Goal: Task Accomplishment & Management: Manage account settings

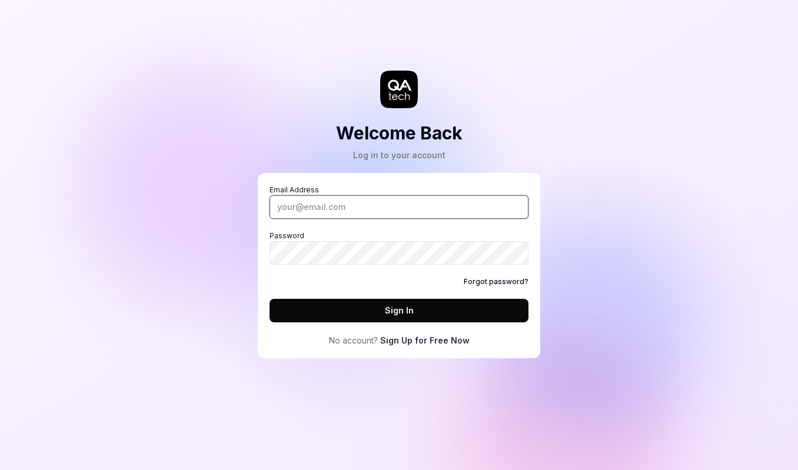
click at [396, 208] on input "Email Address" at bounding box center [398, 207] width 259 height 24
click at [225, 307] on div "Welcome Back Log in to your account Email Address Password Forgot password? Sig…" at bounding box center [398, 191] width 353 height 335
click at [433, 344] on link "Sign Up for Free Now" at bounding box center [424, 340] width 89 height 12
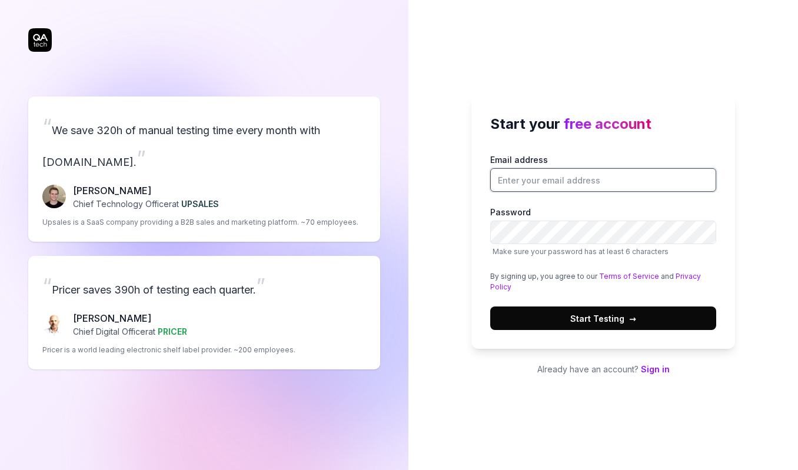
click at [537, 180] on input "Email address" at bounding box center [603, 180] width 226 height 24
click at [602, 135] on div "Start your free account Email address Password Make sure your password has at l…" at bounding box center [603, 222] width 264 height 254
click at [510, 178] on input "Email address" at bounding box center [603, 180] width 226 height 24
type input "[EMAIL_ADDRESS][DOMAIN_NAME]"
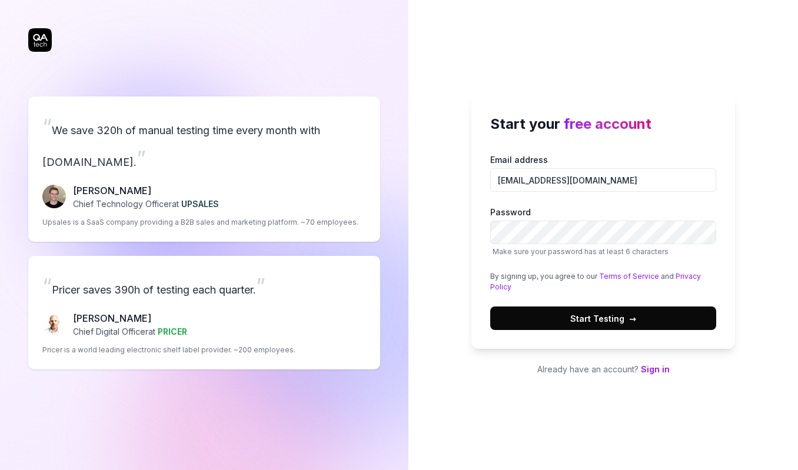
click at [592, 318] on span "Start Testing →" at bounding box center [603, 318] width 66 height 12
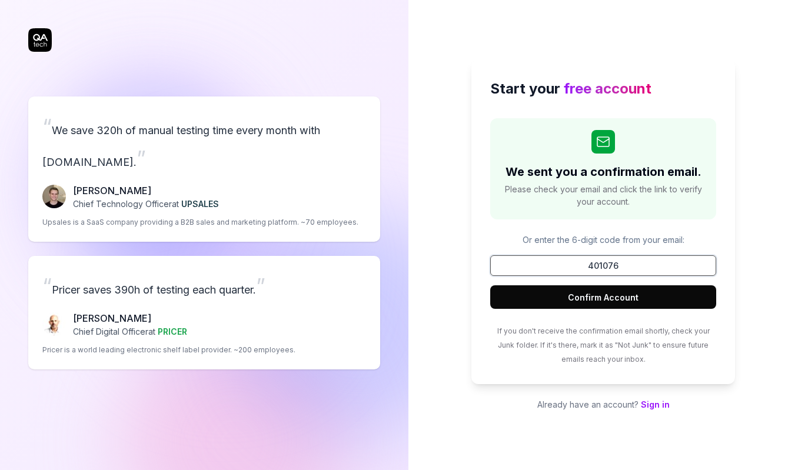
type input "401076"
click at [490, 285] on button "Confirm Account" at bounding box center [603, 297] width 226 height 24
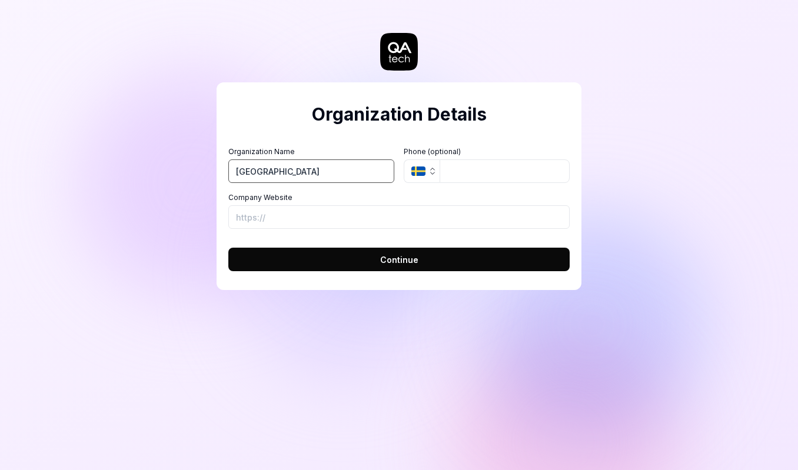
type input "[GEOGRAPHIC_DATA]"
click at [408, 260] on span "Continue" at bounding box center [399, 260] width 38 height 12
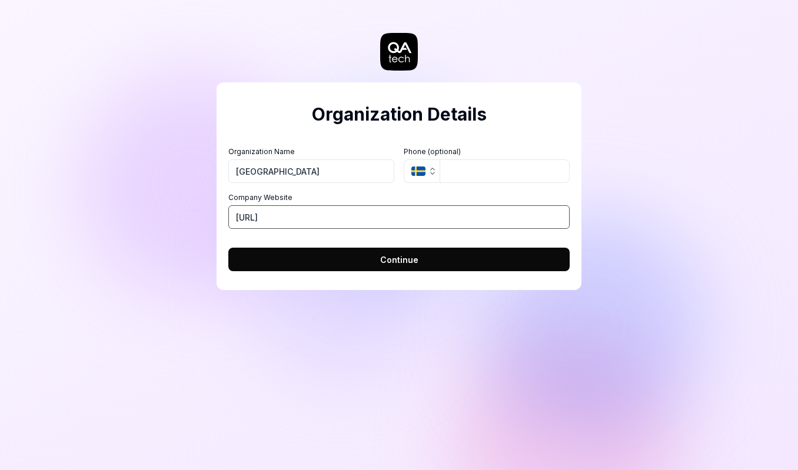
type input "https://riga"
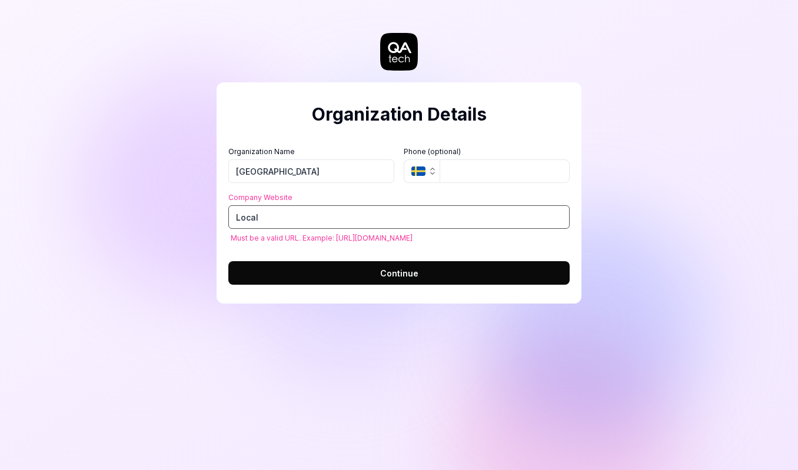
click at [294, 217] on input "Local" at bounding box center [398, 217] width 341 height 24
paste input "http://localhost:3000/"
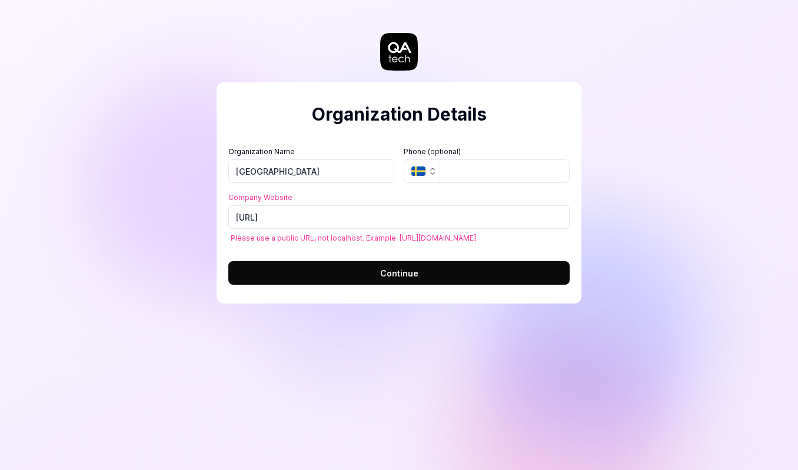
click at [361, 274] on button "Continue" at bounding box center [398, 273] width 341 height 24
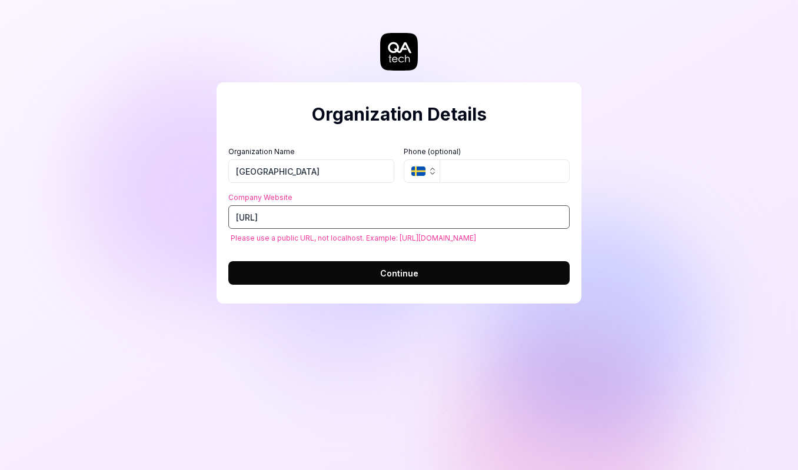
drag, startPoint x: 261, startPoint y: 216, endPoint x: 363, endPoint y: 221, distance: 103.0
click at [363, 221] on input "http://localhost:3000/" at bounding box center [398, 217] width 341 height 24
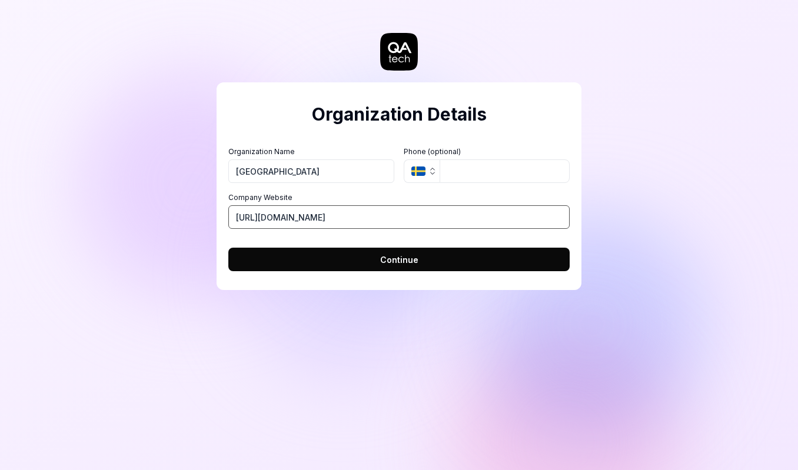
type input "http://riga.fr"
click at [228, 248] on button "Continue" at bounding box center [398, 260] width 341 height 24
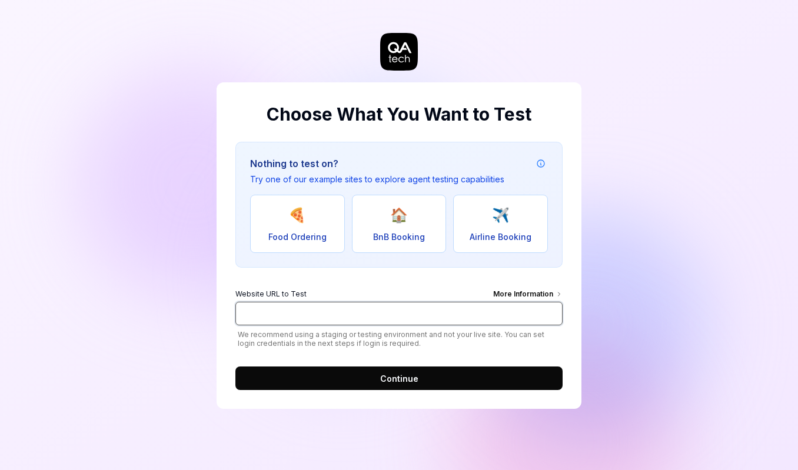
click at [296, 318] on input "Website URL to Test More Information" at bounding box center [398, 314] width 327 height 24
paste input "http://localhost:3000/"
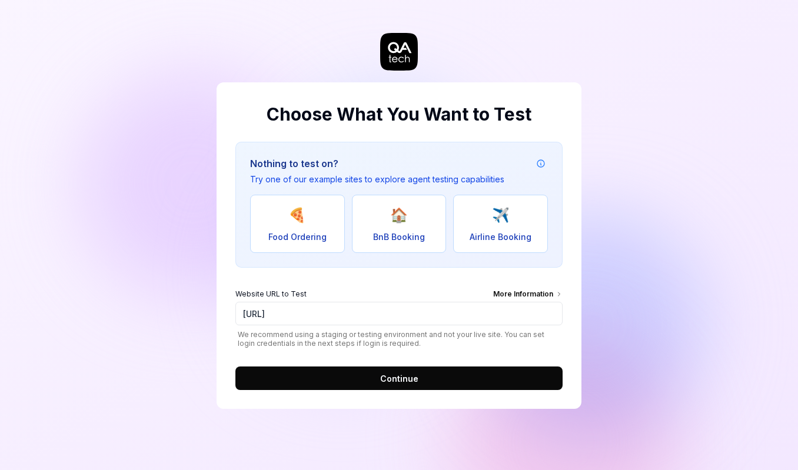
click at [405, 378] on span "Continue" at bounding box center [399, 378] width 38 height 12
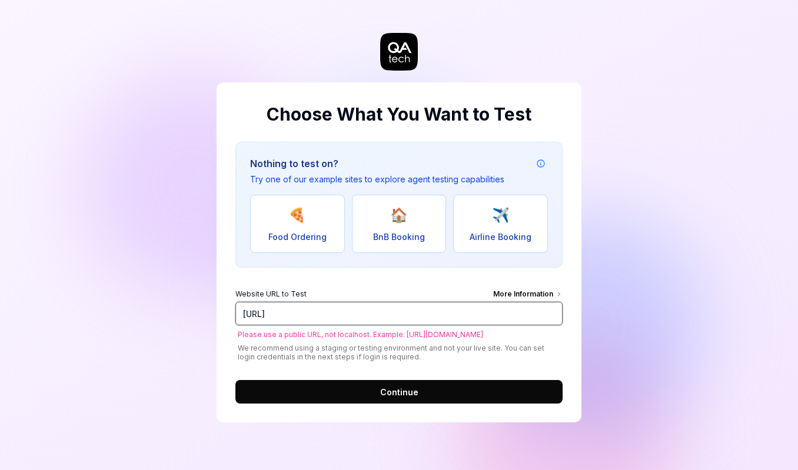
click at [386, 313] on input "http://localhost:3000/" at bounding box center [398, 314] width 327 height 24
paste input "s://stupid-insects-try.loca.lt"
type input "[URL][DOMAIN_NAME]"
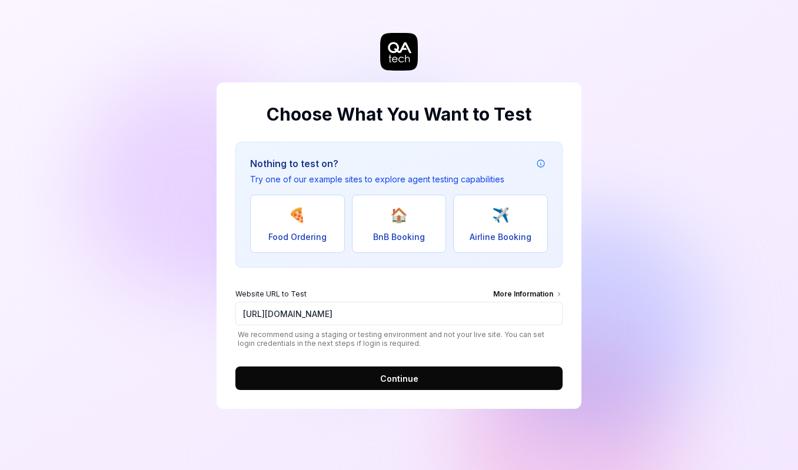
click at [405, 386] on button "Continue" at bounding box center [398, 378] width 327 height 24
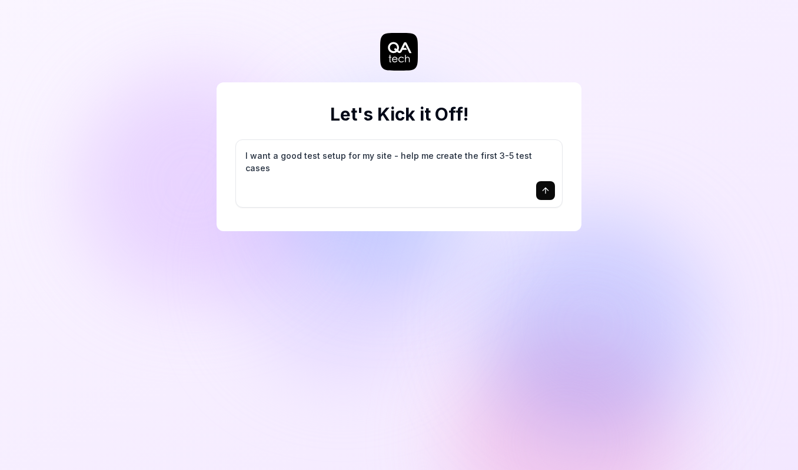
click at [362, 158] on textarea "I want a good test setup for my site - help me create the first 3-5 test cases" at bounding box center [399, 161] width 312 height 29
drag, startPoint x: 546, startPoint y: 156, endPoint x: 200, endPoint y: 135, distance: 346.5
click at [200, 135] on div "Let's Kick it Off! I want a good test setup for my site - help me create the fi…" at bounding box center [399, 235] width 798 height 470
type textarea "I want a good test setup for my site - help me create the first 3-5 test cases"
type textarea "access with my test login"
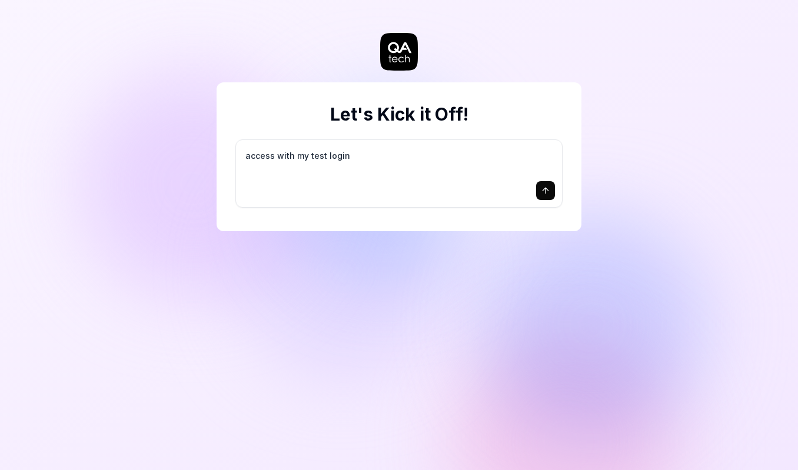
click at [547, 190] on icon "submit" at bounding box center [545, 190] width 9 height 9
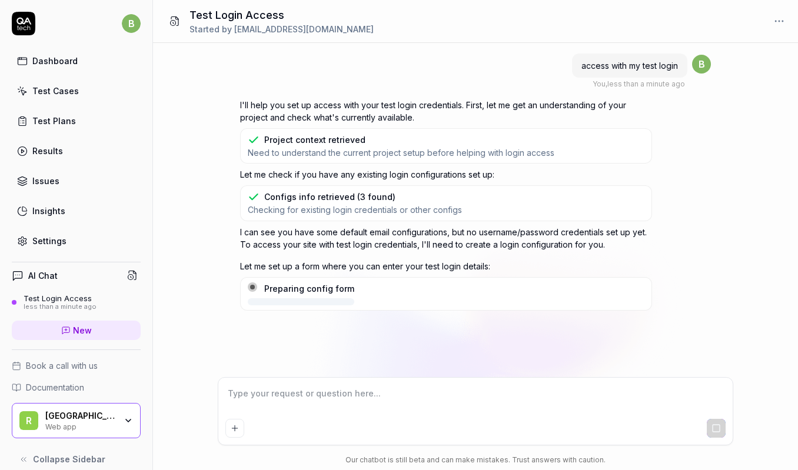
click at [85, 416] on div "[GEOGRAPHIC_DATA]" at bounding box center [80, 416] width 71 height 11
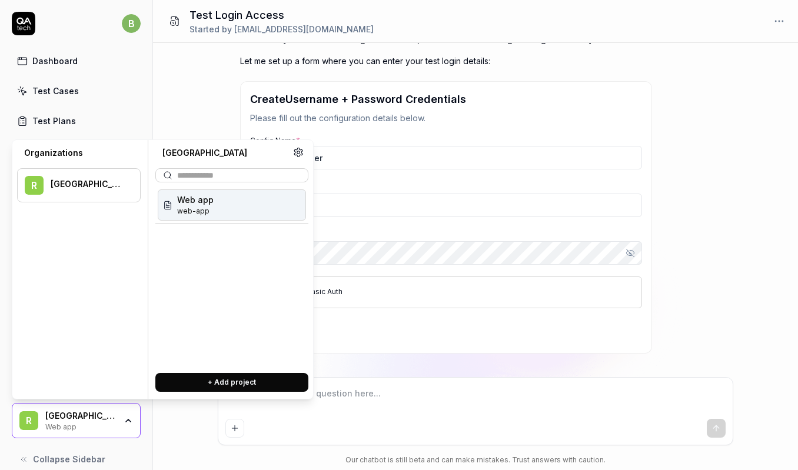
scroll to position [125, 0]
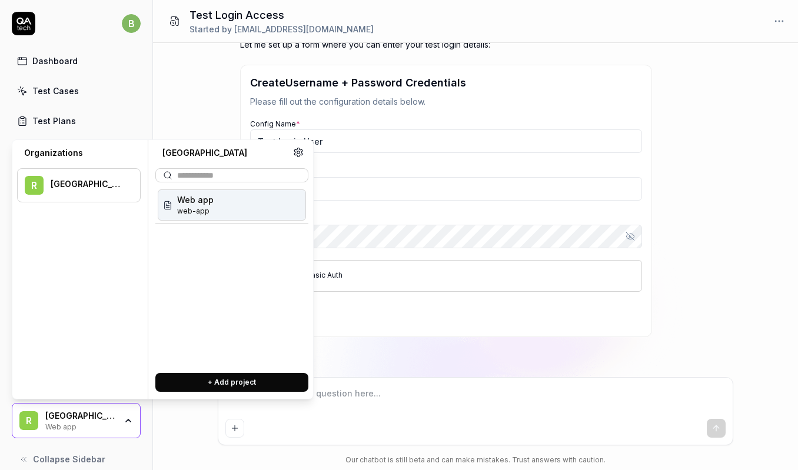
click at [525, 104] on p "Please fill out the configuration details below." at bounding box center [446, 101] width 392 height 12
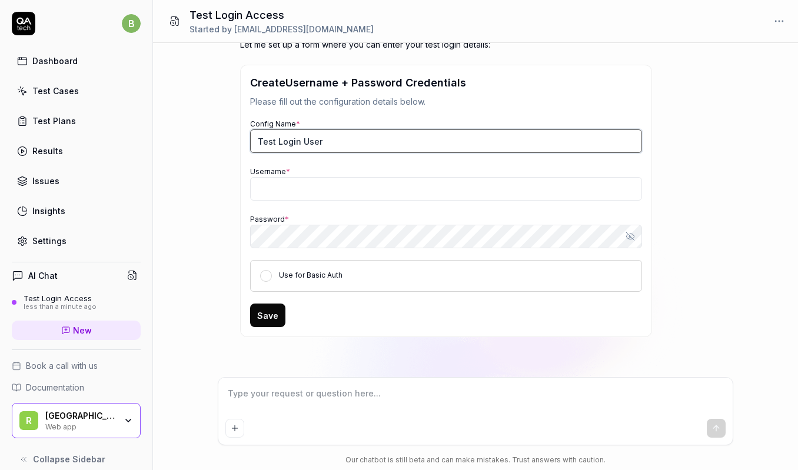
click at [343, 139] on input "Test Login User" at bounding box center [446, 141] width 392 height 24
type input "[PERSON_NAME]"
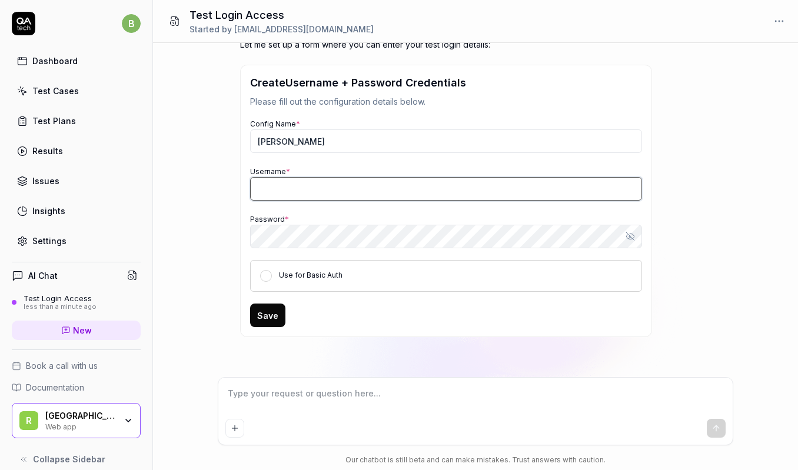
click at [348, 185] on input "Username *" at bounding box center [446, 189] width 392 height 24
click at [332, 191] on input "Username *" at bounding box center [446, 189] width 392 height 24
type input "jean@yopmail.com"
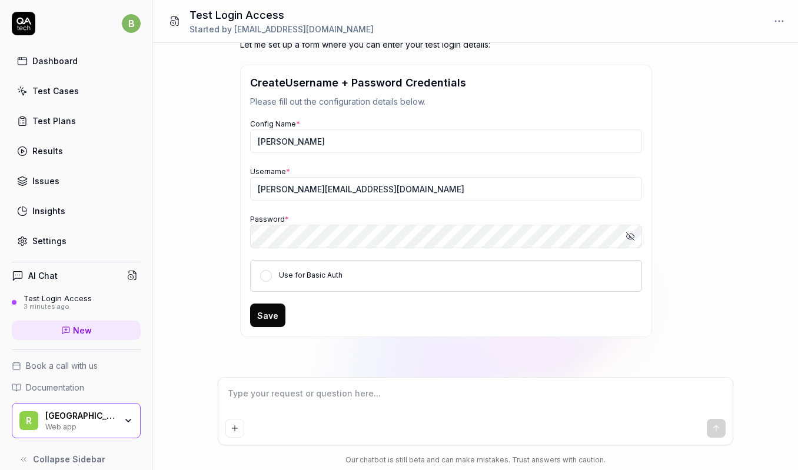
click at [272, 315] on button "Save" at bounding box center [267, 316] width 35 height 24
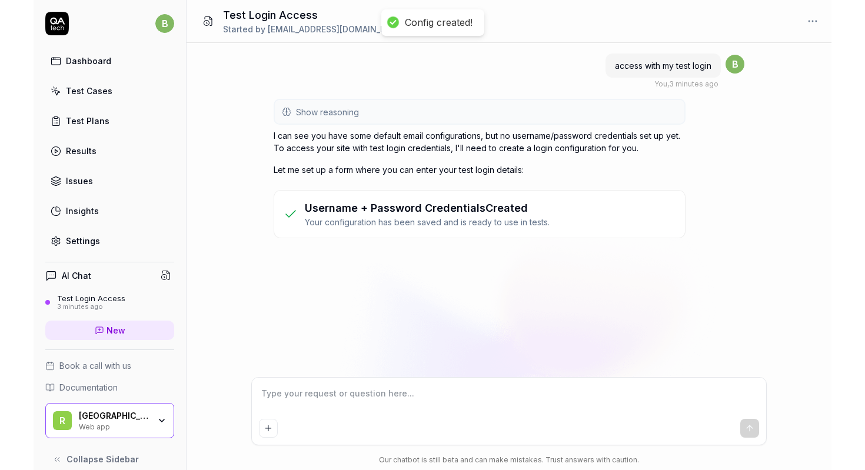
scroll to position [0, 0]
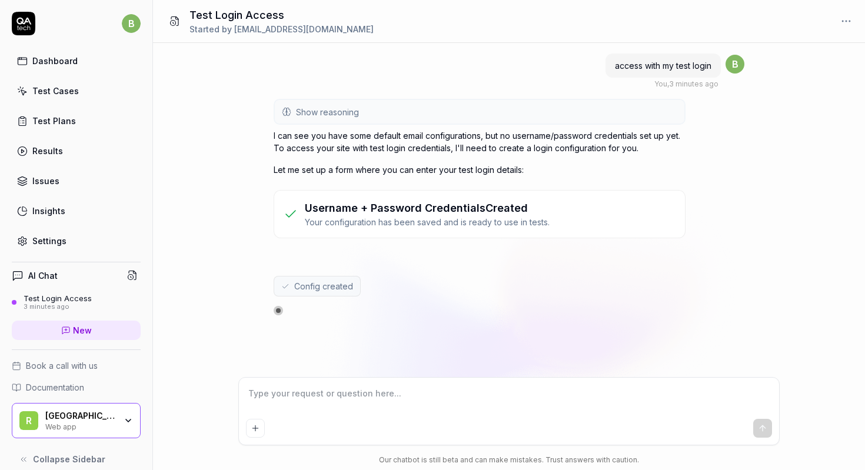
click at [76, 423] on div "Web app" at bounding box center [80, 425] width 71 height 9
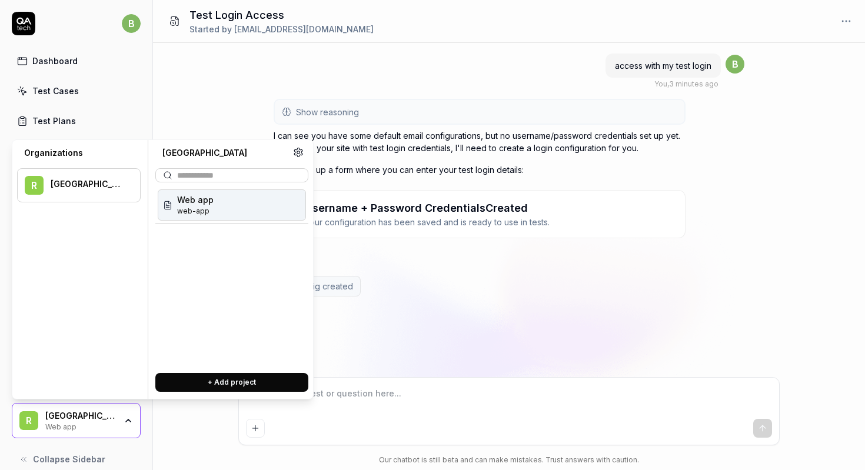
click at [235, 77] on div "access with my test login You , 3 minutes ago b Show reasoning I'll help you se…" at bounding box center [509, 210] width 712 height 334
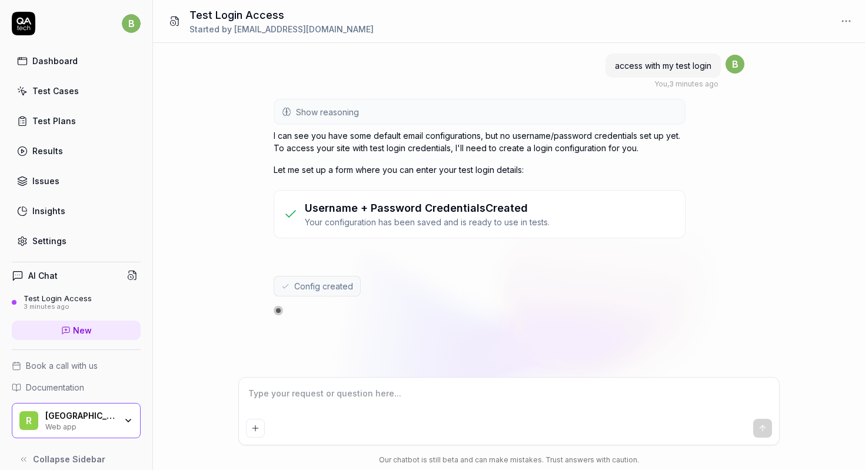
click at [54, 242] on div "Settings" at bounding box center [49, 241] width 34 height 12
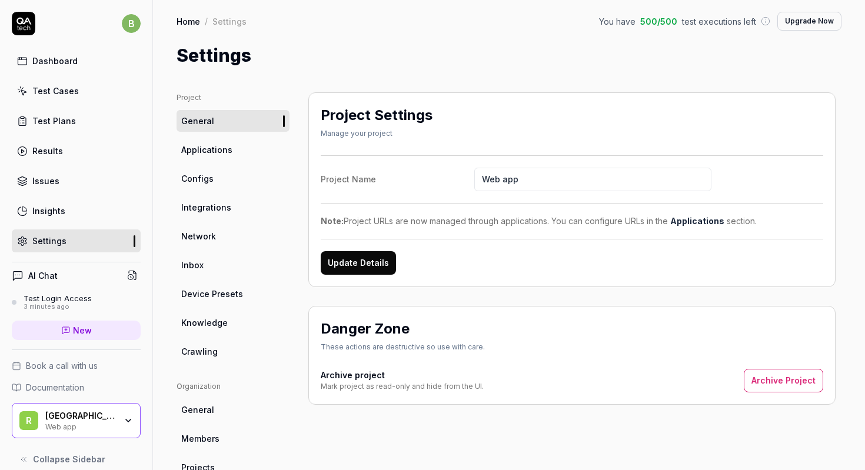
click at [231, 156] on link "Applications" at bounding box center [232, 150] width 113 height 22
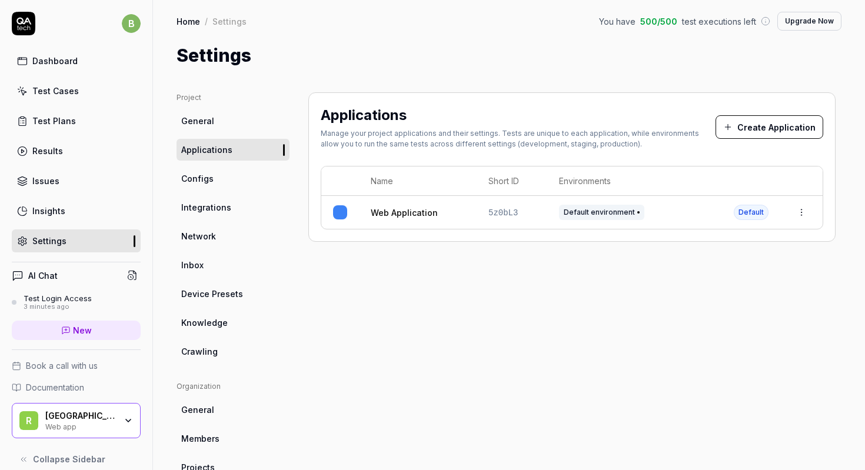
click at [205, 175] on span "Configs" at bounding box center [197, 178] width 32 height 12
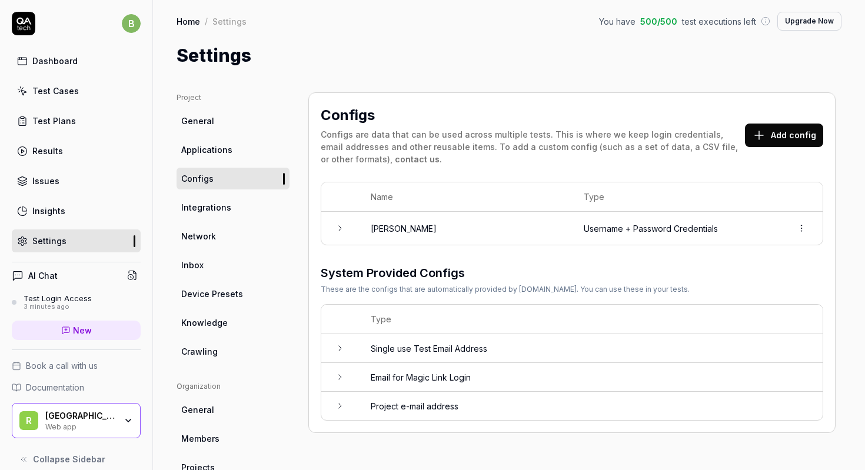
click at [342, 228] on icon at bounding box center [339, 228] width 9 height 9
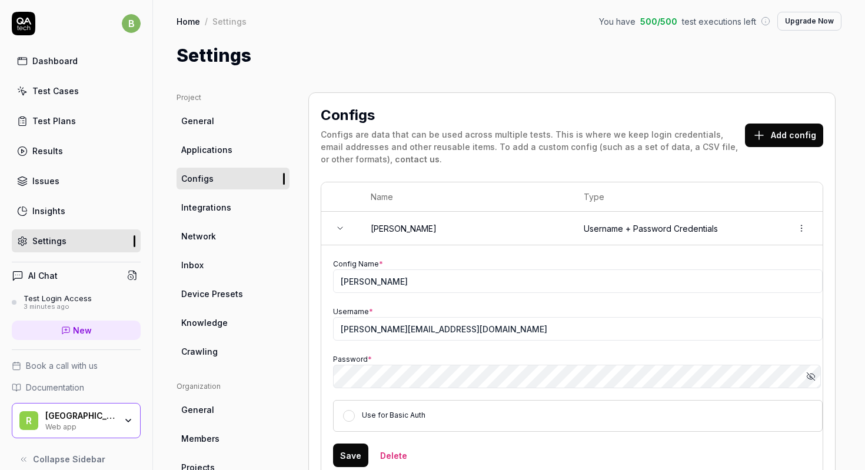
click at [342, 228] on icon at bounding box center [339, 228] width 9 height 9
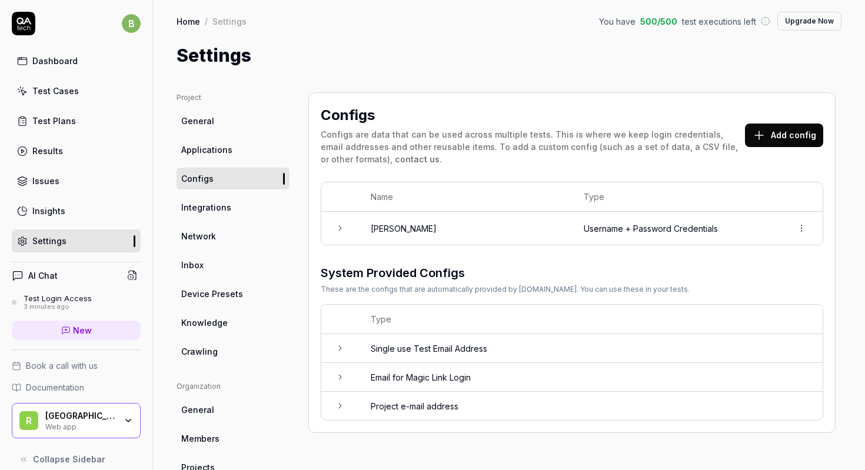
click at [342, 228] on icon at bounding box center [339, 228] width 9 height 9
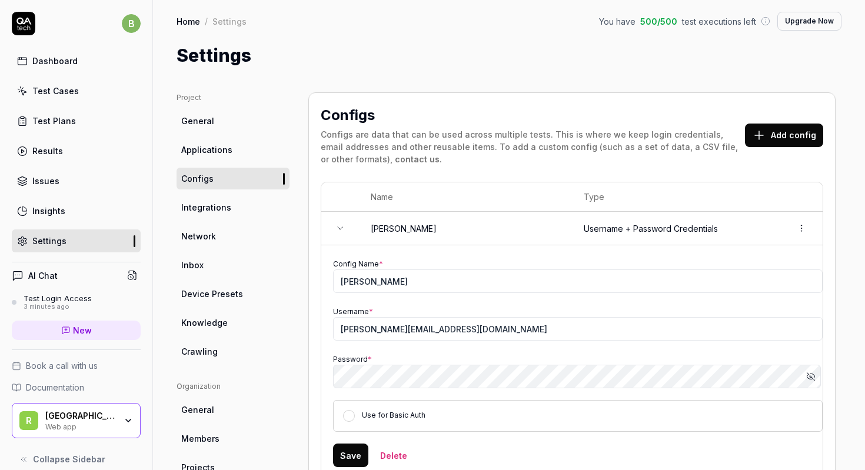
click at [342, 228] on icon at bounding box center [339, 228] width 9 height 9
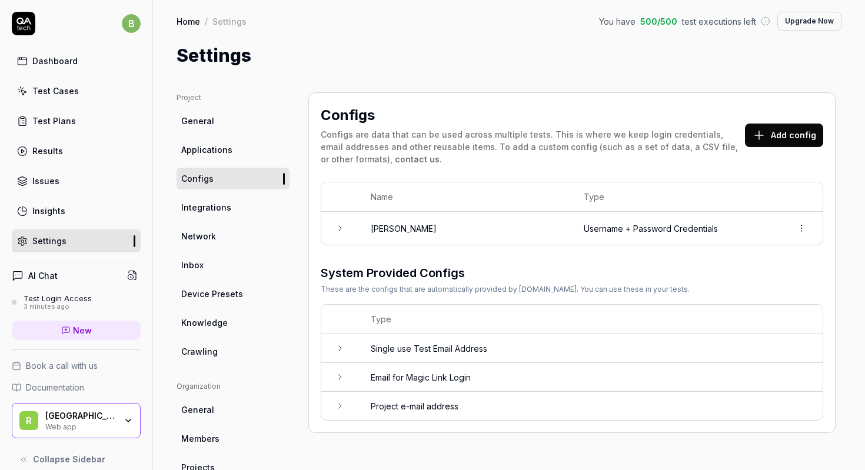
click at [238, 209] on link "Integrations" at bounding box center [232, 207] width 113 height 22
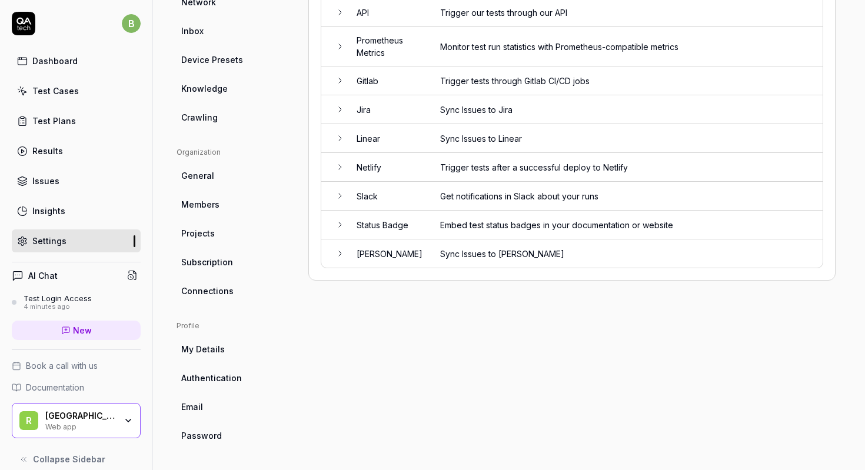
scroll to position [103, 0]
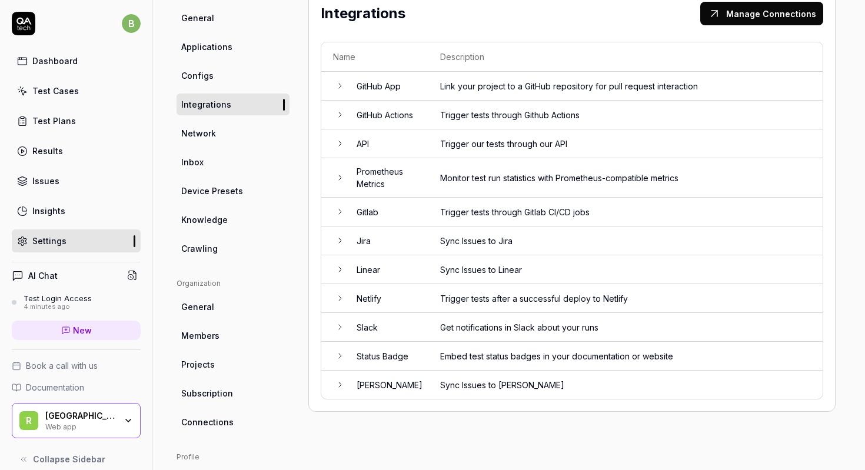
click at [209, 77] on span "Configs" at bounding box center [197, 75] width 32 height 12
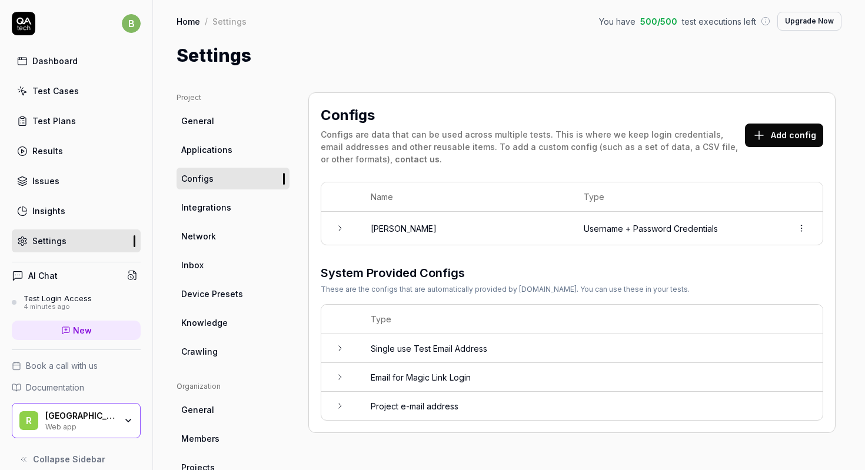
click at [44, 94] on div "Test Cases" at bounding box center [55, 91] width 46 height 12
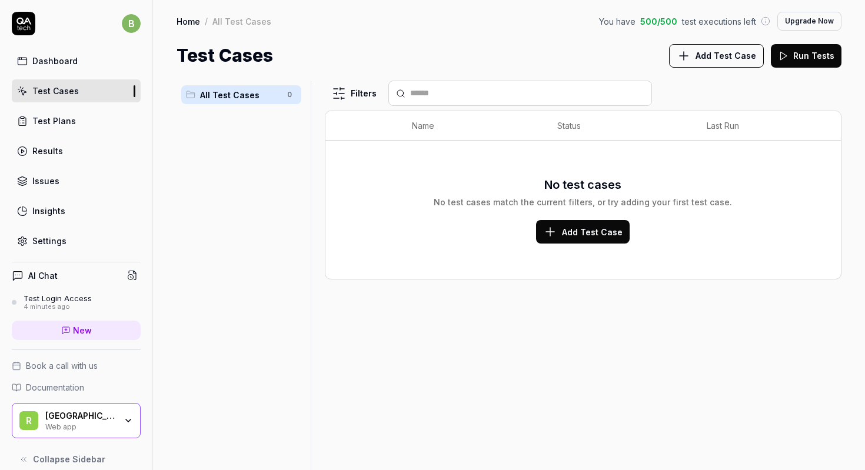
click at [57, 301] on div "Test Login Access" at bounding box center [58, 298] width 68 height 9
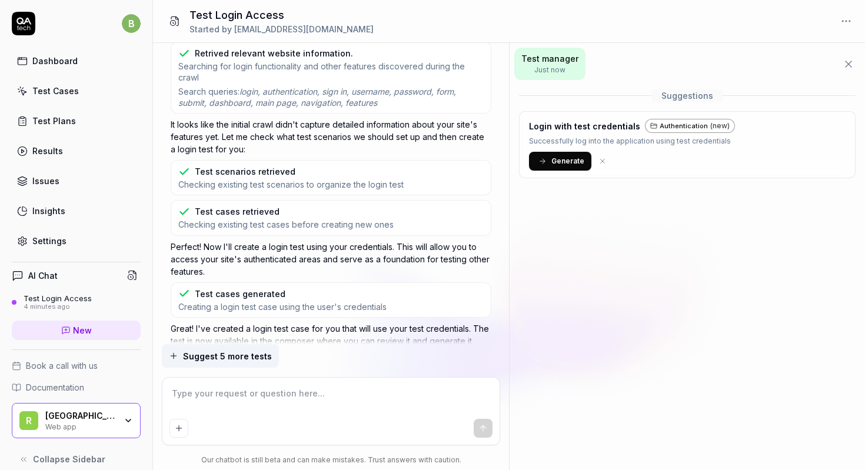
scroll to position [737, 0]
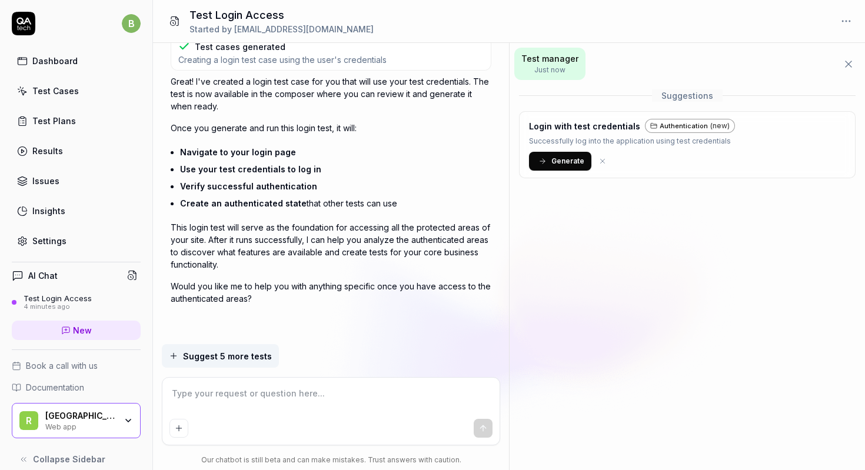
click at [557, 161] on span "Generate" at bounding box center [567, 161] width 33 height 11
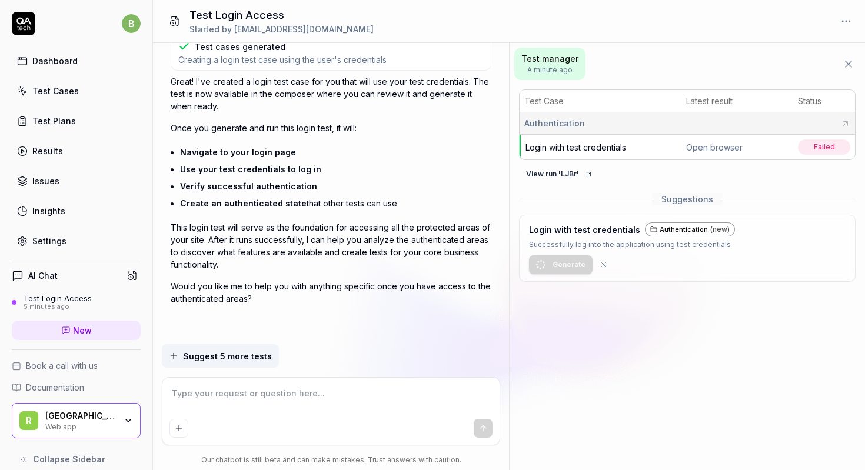
click at [728, 149] on div "Open browser" at bounding box center [737, 147] width 102 height 12
click at [581, 143] on span "Login with test credentials" at bounding box center [575, 147] width 101 height 10
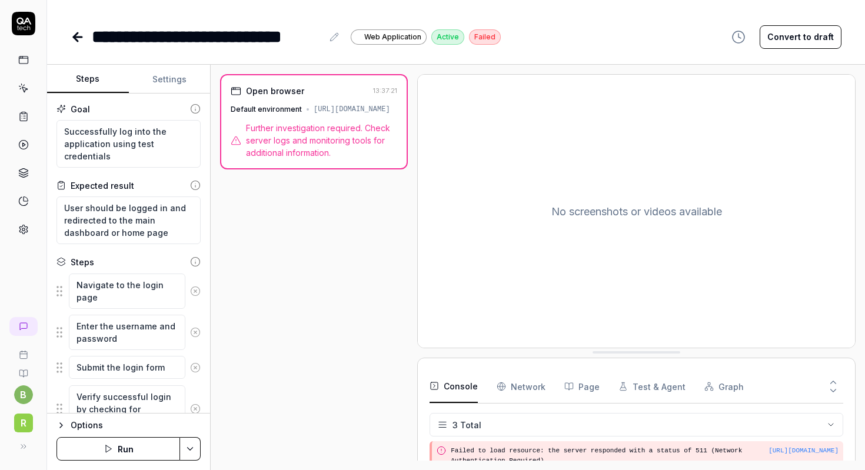
scroll to position [14, 0]
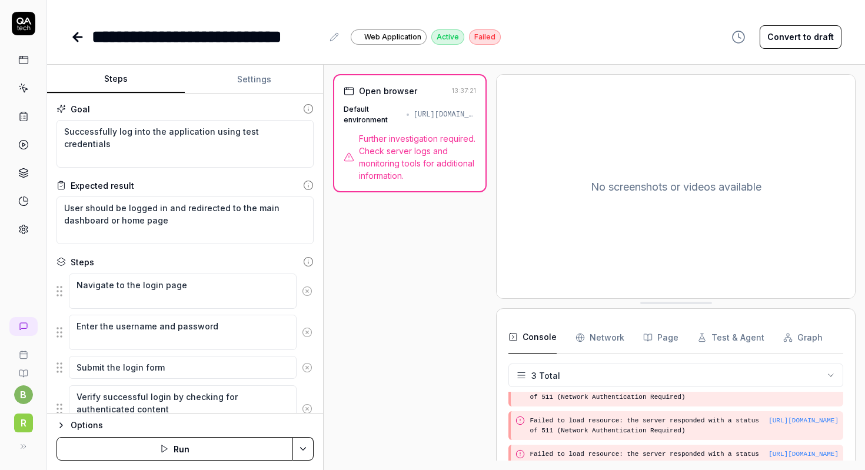
click at [324, 207] on div "Steps Settings Goal Successfully log into the application using test credential…" at bounding box center [456, 267] width 818 height 405
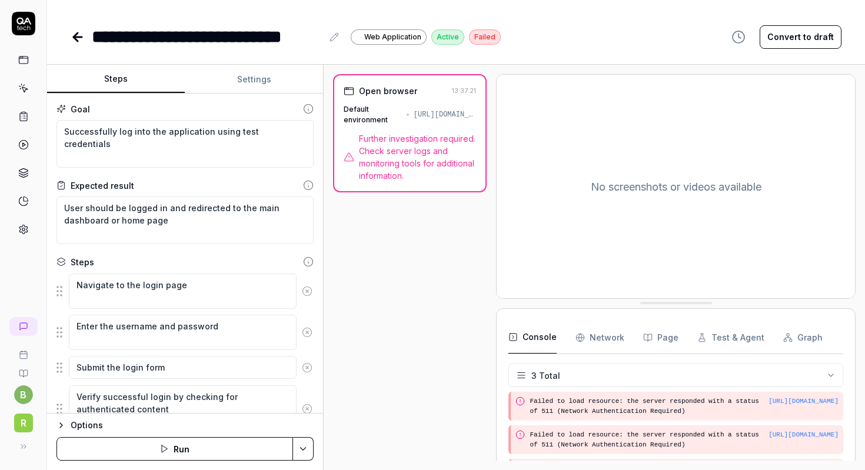
click at [768, 406] on div "[URL][DOMAIN_NAME]" at bounding box center [803, 401] width 70 height 10
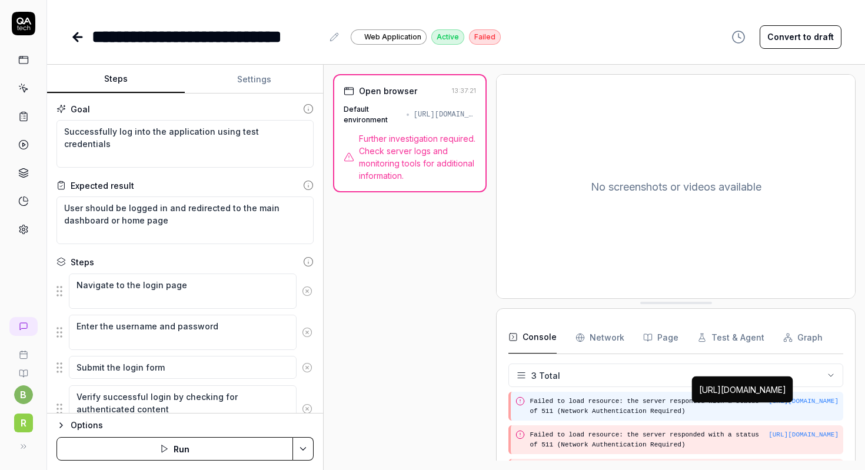
drag, startPoint x: 692, startPoint y: 407, endPoint x: 822, endPoint y: 410, distance: 130.0
click at [822, 410] on div "[URL][DOMAIN_NAME] [URL][DOMAIN_NAME] [URL][DOMAIN_NAME] Failed to load resourc…" at bounding box center [683, 405] width 309 height 19
click at [696, 416] on pre "Failed to load resource: the server responded with a status of 511 (Network Aut…" at bounding box center [683, 405] width 309 height 19
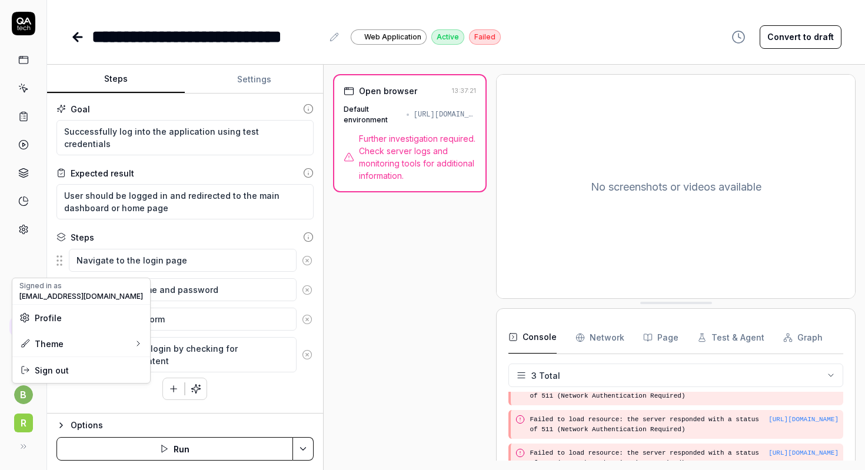
click at [25, 392] on html "**********" at bounding box center [432, 235] width 865 height 470
click at [39, 322] on span "Profile" at bounding box center [48, 318] width 27 height 12
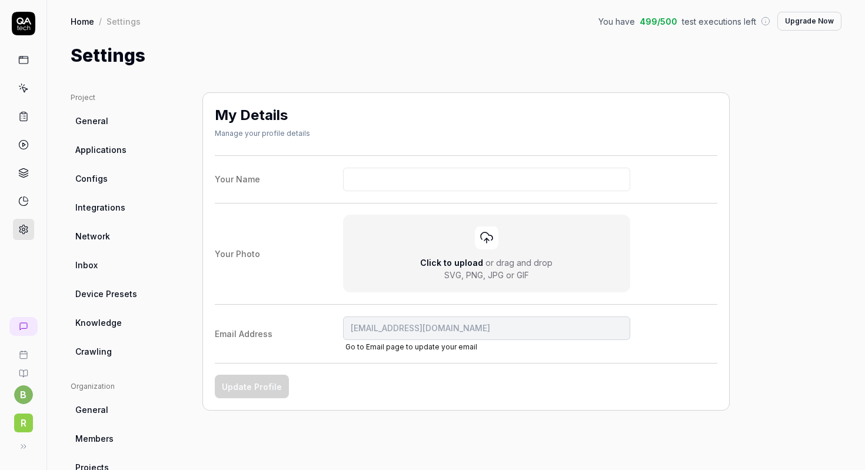
click at [317, 60] on html "b r Home / Settings You have 499 / 500 test executions left Upgrade Now Home / …" at bounding box center [432, 235] width 865 height 470
click at [17, 428] on span "r" at bounding box center [23, 422] width 19 height 19
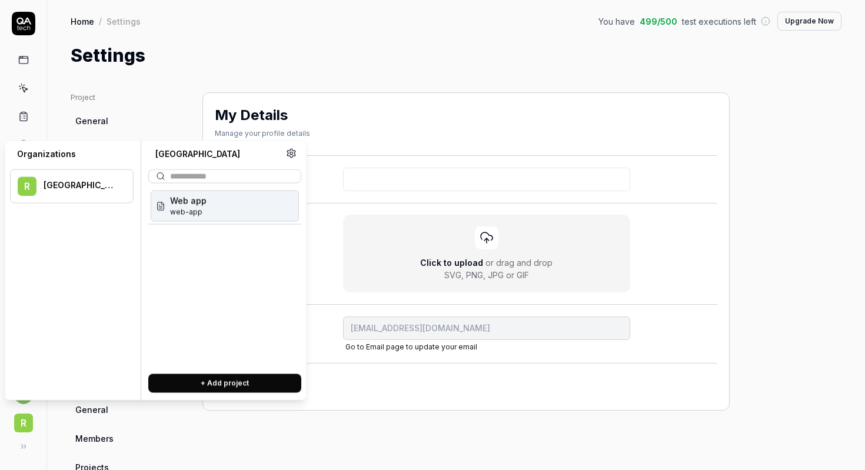
click at [93, 184] on div "[GEOGRAPHIC_DATA]" at bounding box center [81, 185] width 74 height 11
click at [226, 205] on div "Web app web-app" at bounding box center [225, 206] width 148 height 31
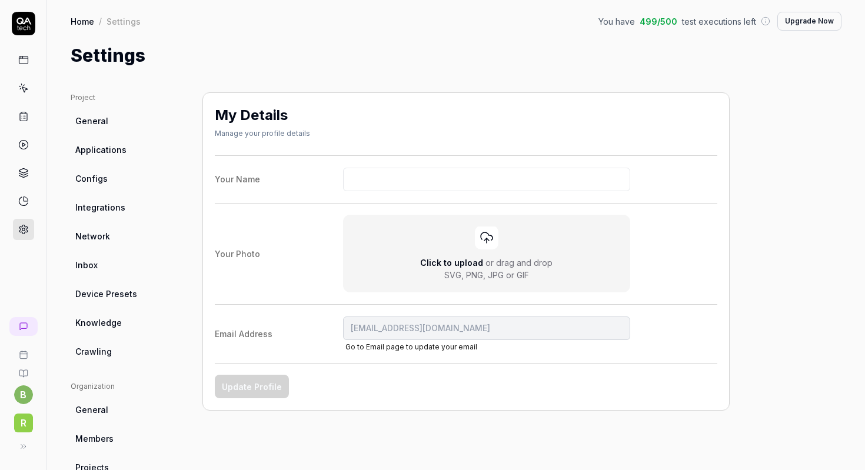
click at [18, 422] on span "r" at bounding box center [23, 422] width 19 height 19
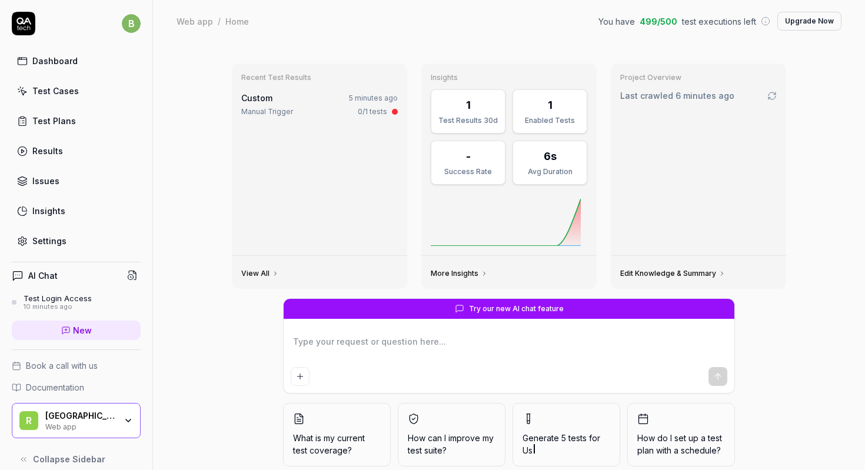
scroll to position [45, 0]
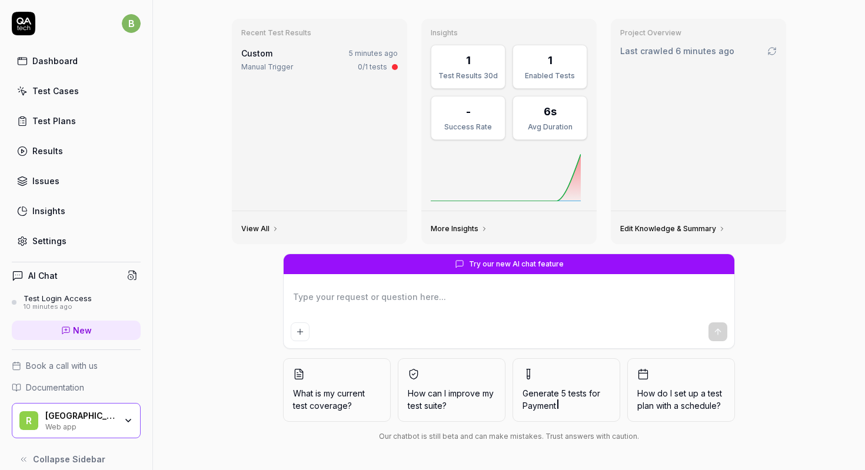
type textarea "*"
click at [282, 69] on div "Manual Trigger" at bounding box center [267, 67] width 52 height 11
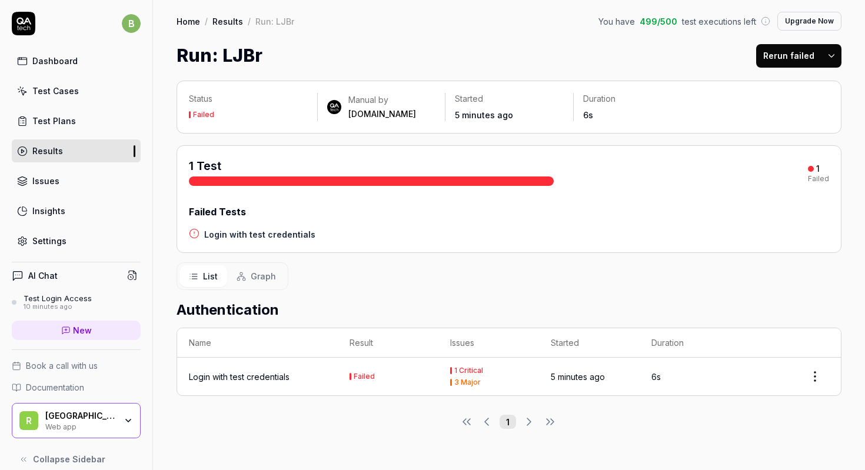
click at [44, 239] on div "Settings" at bounding box center [49, 241] width 34 height 12
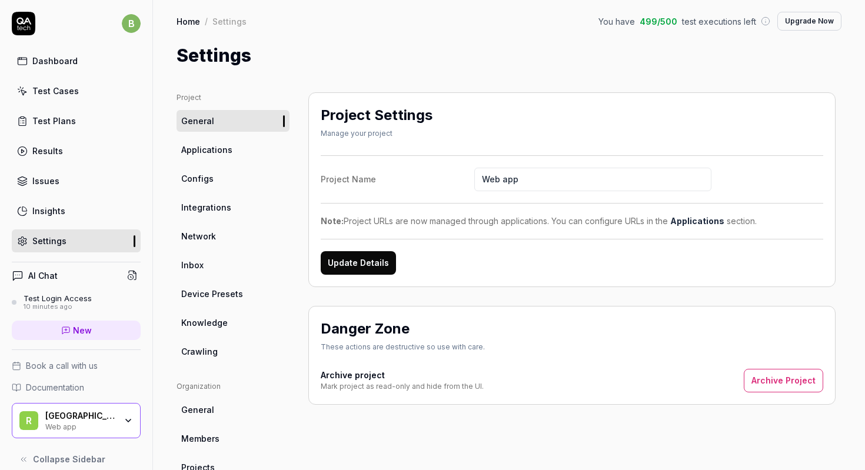
click at [215, 144] on span "Applications" at bounding box center [206, 150] width 51 height 12
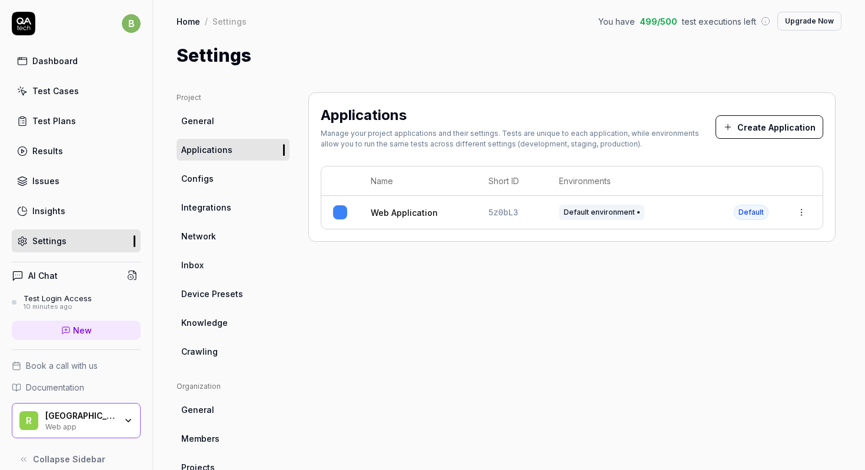
click at [208, 180] on span "Configs" at bounding box center [197, 178] width 32 height 12
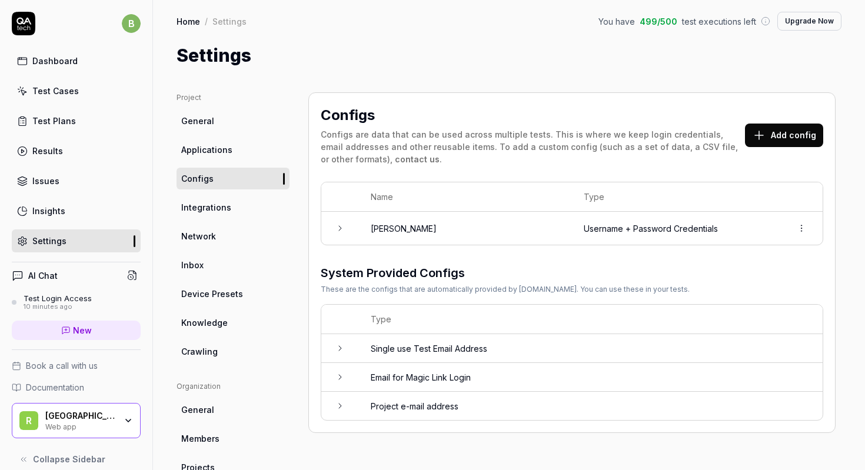
click at [208, 148] on span "Applications" at bounding box center [206, 150] width 51 height 12
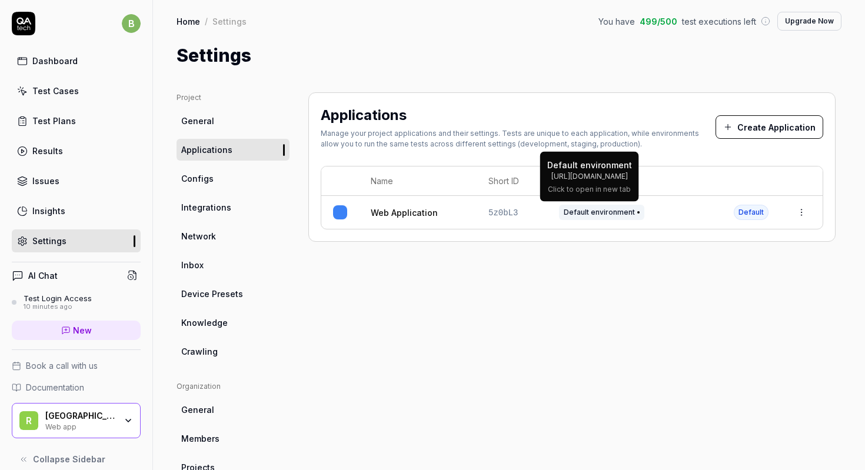
click at [601, 212] on span "Default environment" at bounding box center [601, 212] width 85 height 15
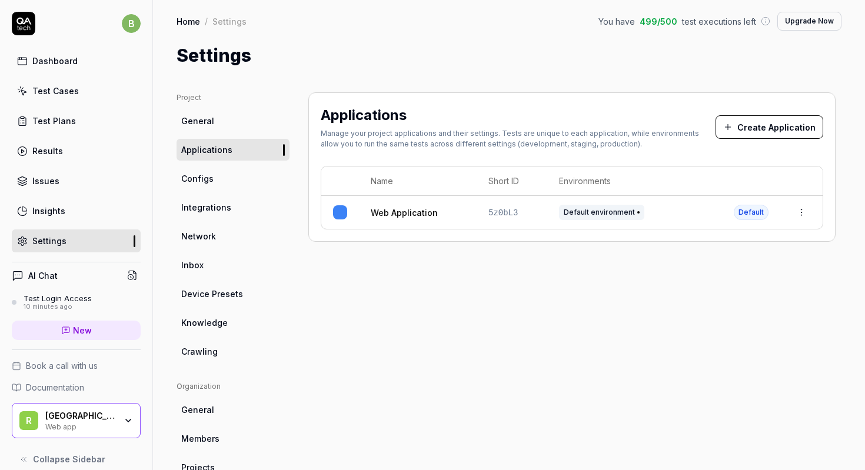
click at [800, 212] on html "b Dashboard Test Cases Test Plans Results Issues Insights Settings AI Chat Test…" at bounding box center [432, 235] width 865 height 470
click at [703, 286] on span "Edit" at bounding box center [704, 289] width 15 height 12
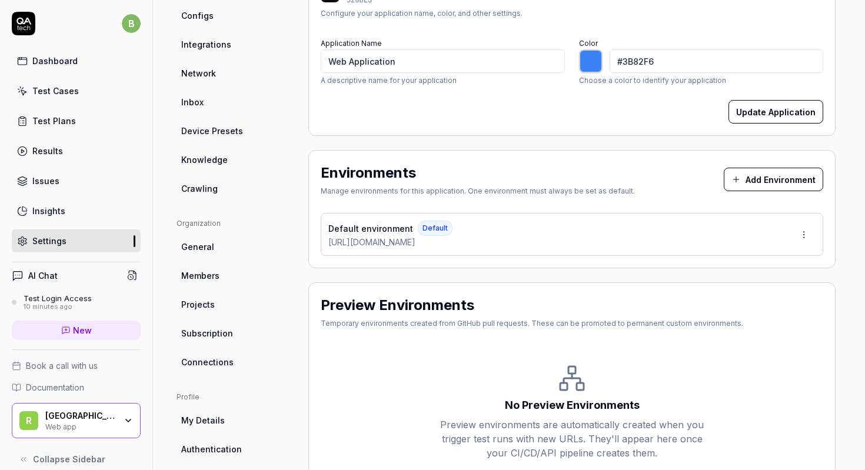
scroll to position [219, 0]
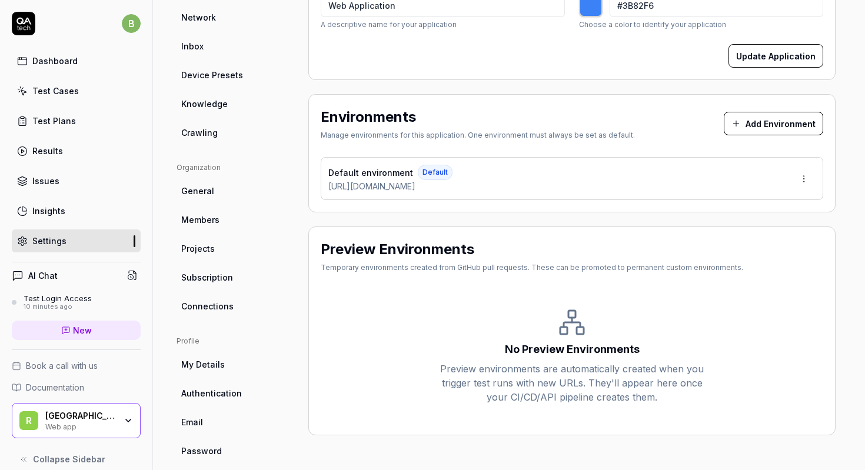
click at [800, 174] on html "b Dashboard Test Cases Test Plans Results Issues Insights Settings AI Chat Test…" at bounding box center [432, 235] width 865 height 470
click at [527, 328] on html "b Dashboard Test Cases Test Plans Results Issues Insights Settings AI Chat Test…" at bounding box center [432, 235] width 865 height 470
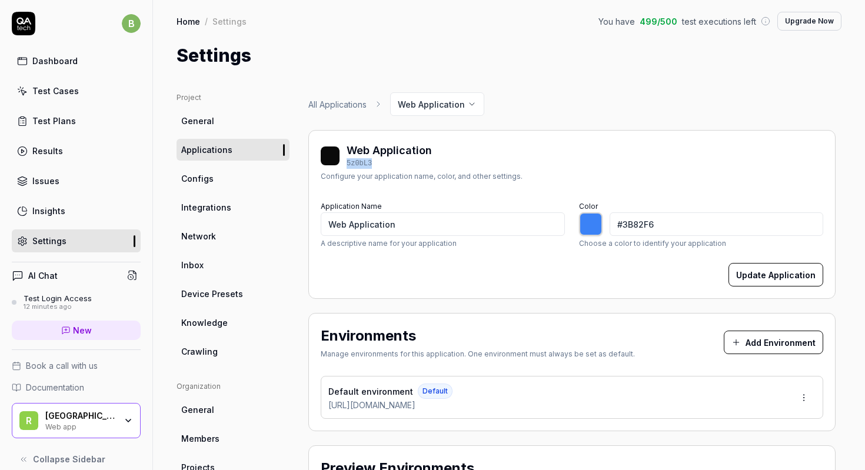
drag, startPoint x: 347, startPoint y: 162, endPoint x: 396, endPoint y: 162, distance: 49.4
click at [396, 162] on div "5z0bL3" at bounding box center [388, 163] width 85 height 11
click at [475, 101] on html "b Dashboard Test Cases Test Plans Results Issues Insights Settings AI Chat Test…" at bounding box center [432, 235] width 865 height 470
click at [556, 92] on html "b Dashboard Test Cases Test Plans Results Issues Insights Settings AI Chat Test…" at bounding box center [432, 235] width 865 height 470
click at [484, 101] on html "b Dashboard Test Cases Test Plans Results Issues Insights Settings AI Chat Test…" at bounding box center [432, 235] width 865 height 470
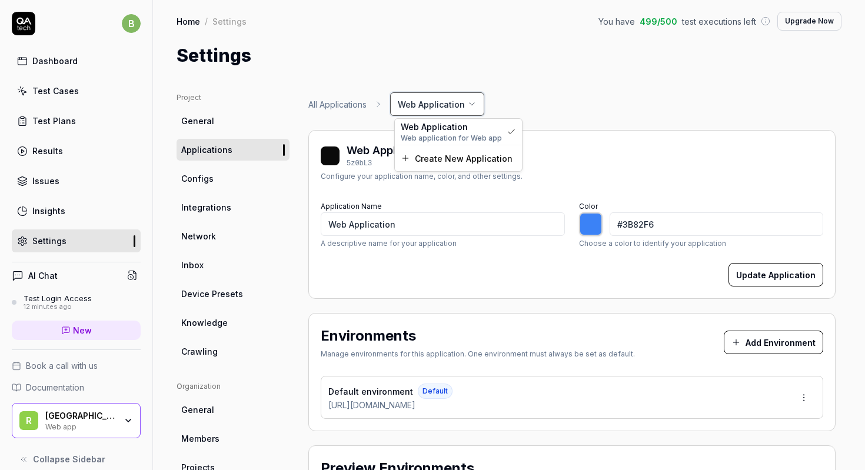
click at [565, 86] on html "b Dashboard Test Cases Test Plans Results Issues Insights Settings AI Chat Test…" at bounding box center [432, 235] width 865 height 470
type input "*******"
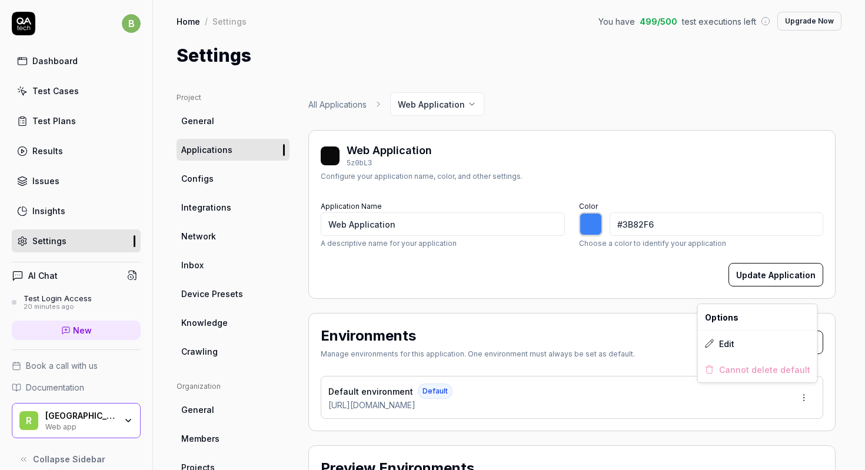
click at [803, 398] on html "b Dashboard Test Cases Test Plans Results Issues Insights Settings AI Chat Test…" at bounding box center [432, 235] width 865 height 470
click at [743, 344] on div "Edit" at bounding box center [757, 344] width 119 height 26
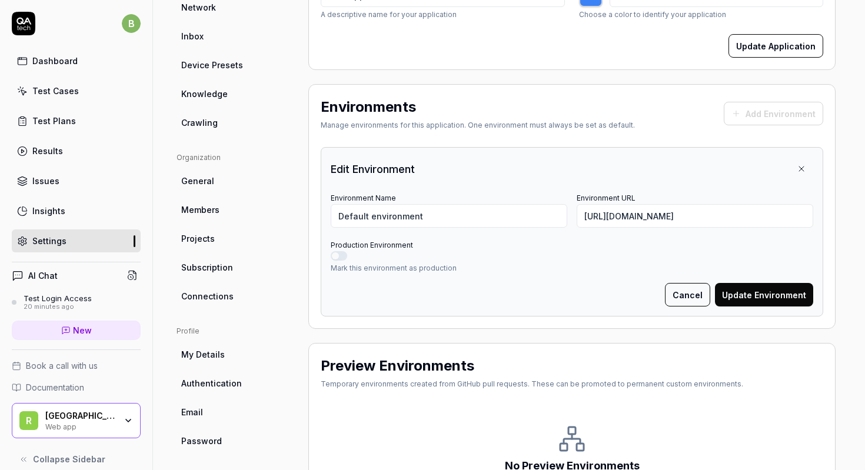
scroll to position [255, 0]
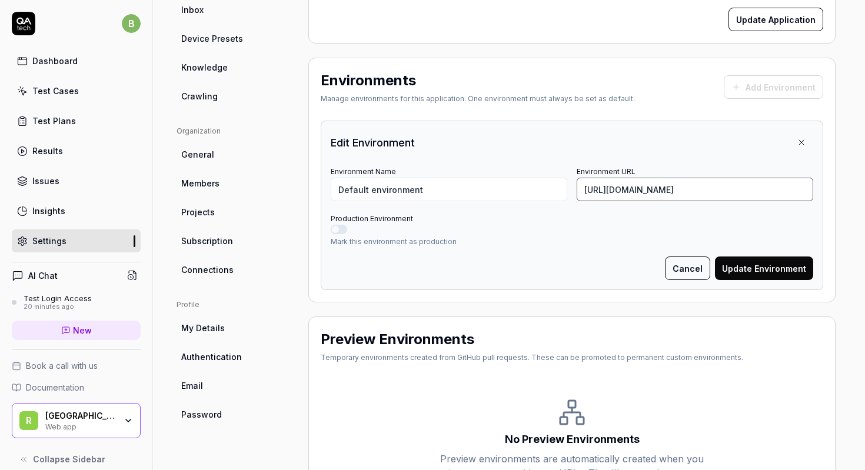
click at [721, 193] on input "[URL][DOMAIN_NAME]" at bounding box center [694, 190] width 236 height 24
paste input "rigabilling2.loca.lt/"
type input "https://rigabilling2.loca.lt/"
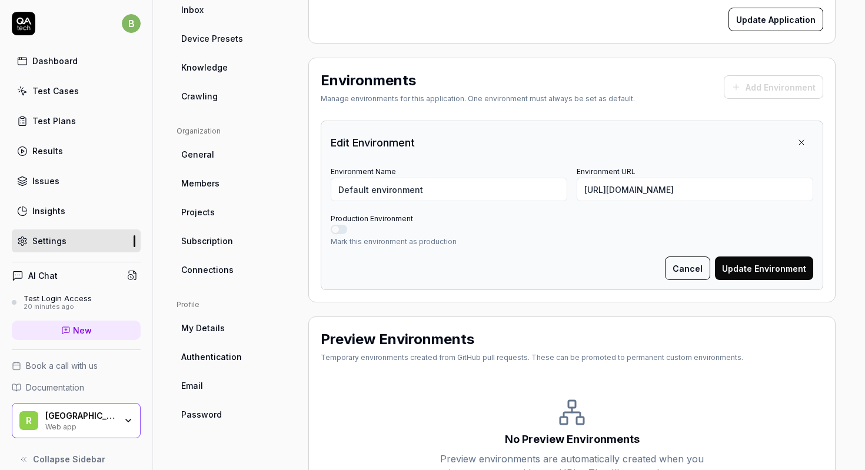
click at [747, 273] on button "Update Environment" at bounding box center [764, 268] width 98 height 24
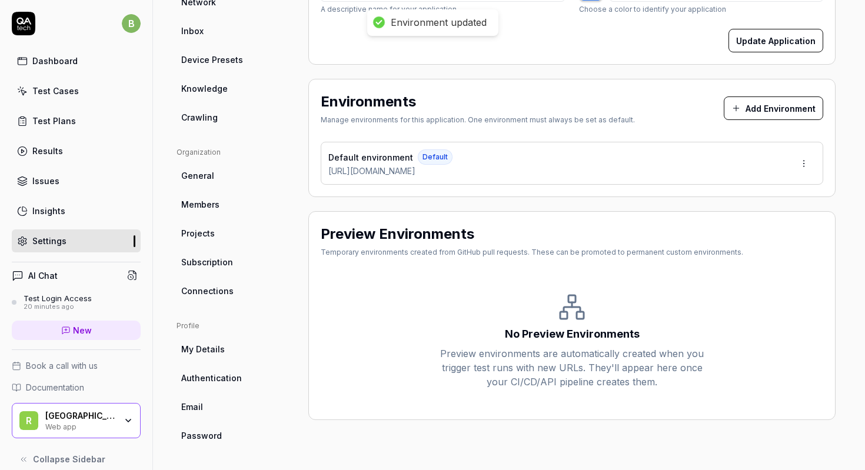
scroll to position [234, 0]
type input "*******"
